Goal: Task Accomplishment & Management: Use online tool/utility

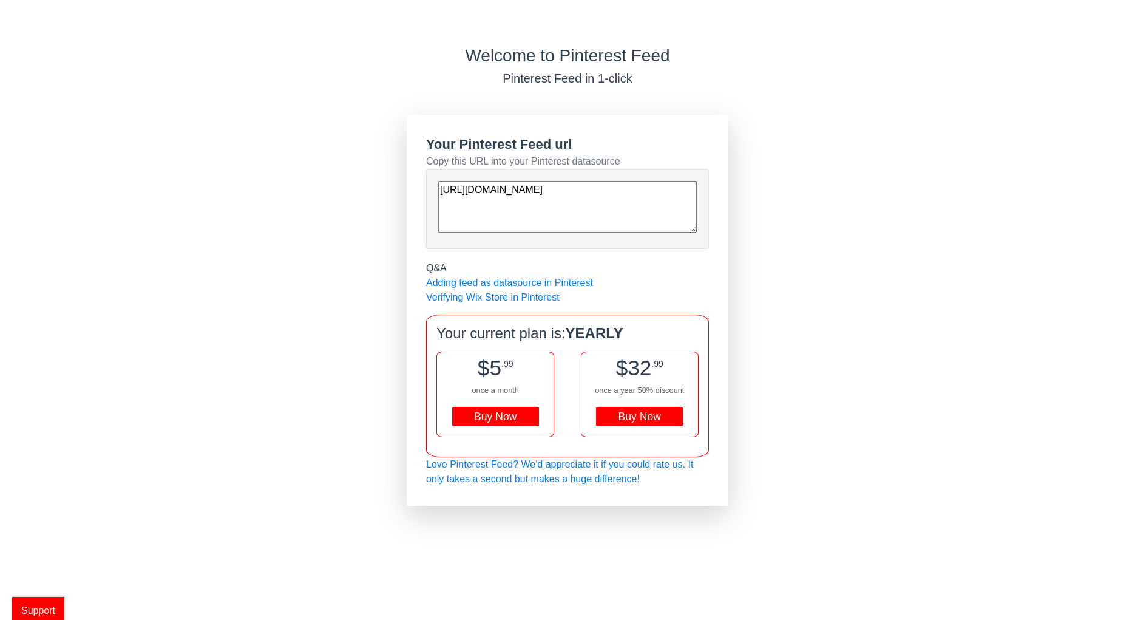
click at [479, 204] on textarea "[URL][DOMAIN_NAME]" at bounding box center [567, 207] width 259 height 52
click at [479, 203] on textarea "[URL][DOMAIN_NAME]" at bounding box center [567, 207] width 259 height 52
click at [459, 211] on textarea "[URL][DOMAIN_NAME]" at bounding box center [567, 207] width 259 height 52
click at [450, 185] on textarea "[URL][DOMAIN_NAME]" at bounding box center [567, 207] width 259 height 52
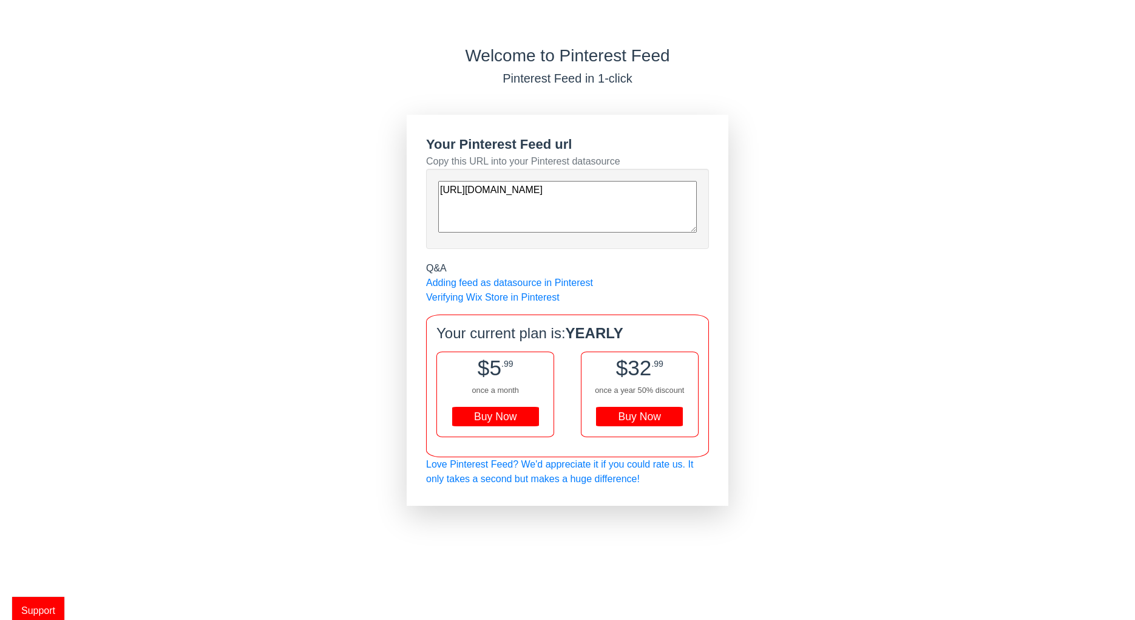
click at [450, 185] on textarea "[URL][DOMAIN_NAME]" at bounding box center [567, 207] width 259 height 52
click at [370, 209] on div "Welcome to Pinterest Feed Pinterest Feed in 1-click Your Pinterest Feed url Cop…" at bounding box center [567, 276] width 1135 height 460
click at [469, 205] on textarea "[URL][DOMAIN_NAME]" at bounding box center [567, 207] width 259 height 52
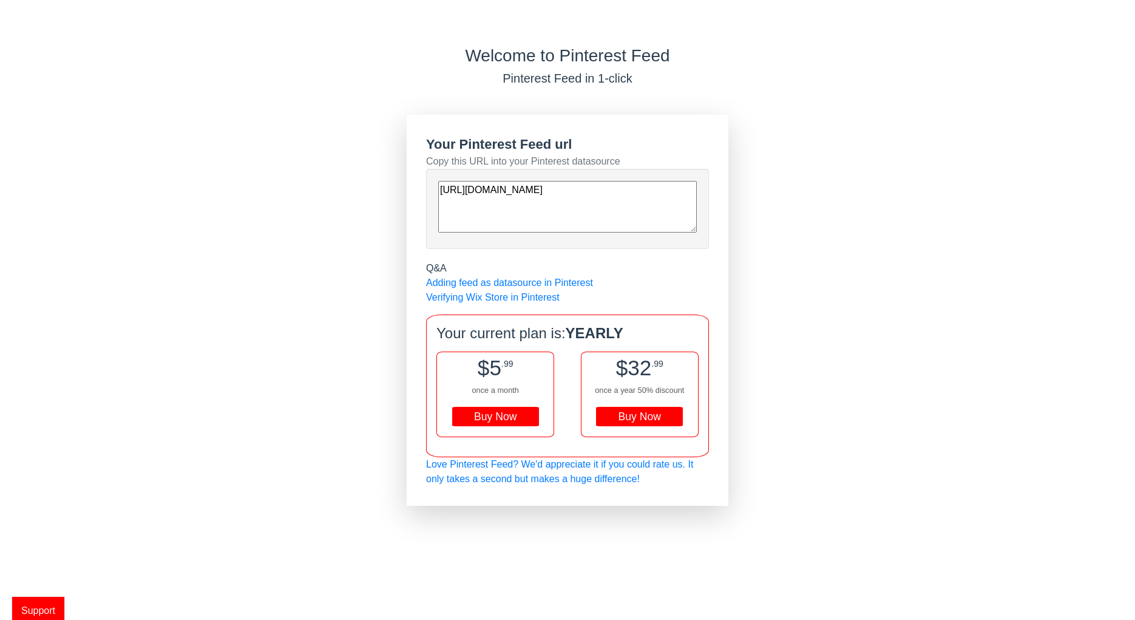
click at [469, 205] on textarea "[URL][DOMAIN_NAME]" at bounding box center [567, 207] width 259 height 52
click at [351, 319] on div "Welcome to Pinterest Feed Pinterest Feed in 1-click Your Pinterest Feed url Cop…" at bounding box center [567, 276] width 1135 height 460
click at [503, 299] on link "Verifying Wix Store in Pinterest" at bounding box center [493, 297] width 134 height 10
